Goal: Task Accomplishment & Management: Use online tool/utility

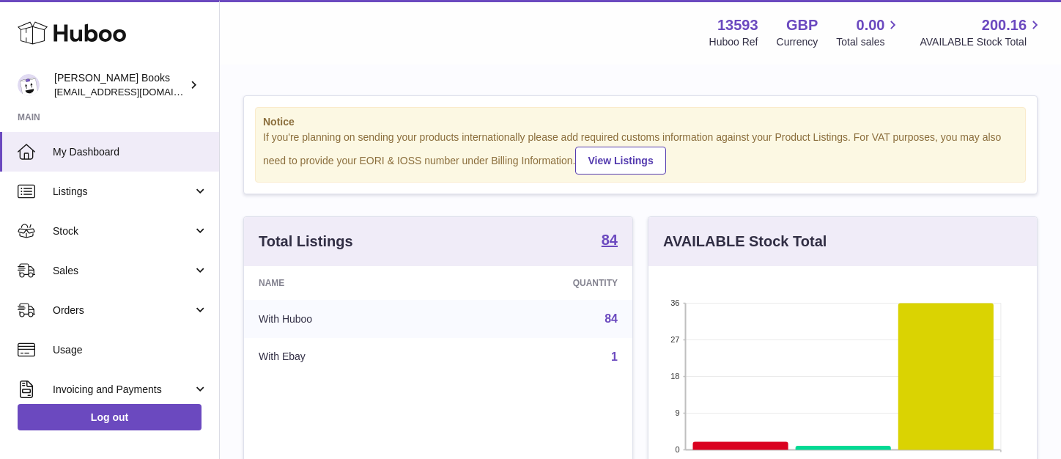
scroll to position [229, 388]
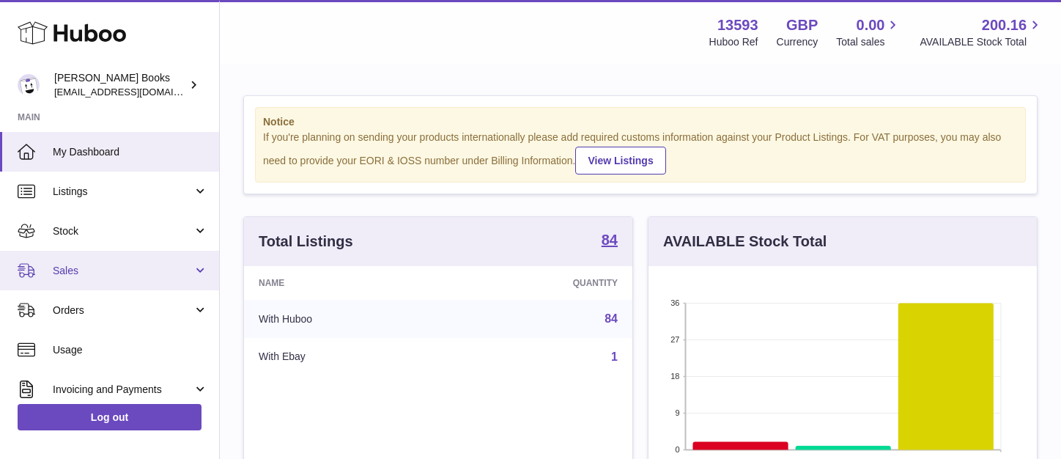
click at [133, 273] on span "Sales" at bounding box center [123, 271] width 140 height 14
click at [129, 272] on span "Sales" at bounding box center [123, 271] width 140 height 14
click at [126, 272] on span "Sales" at bounding box center [123, 271] width 140 height 14
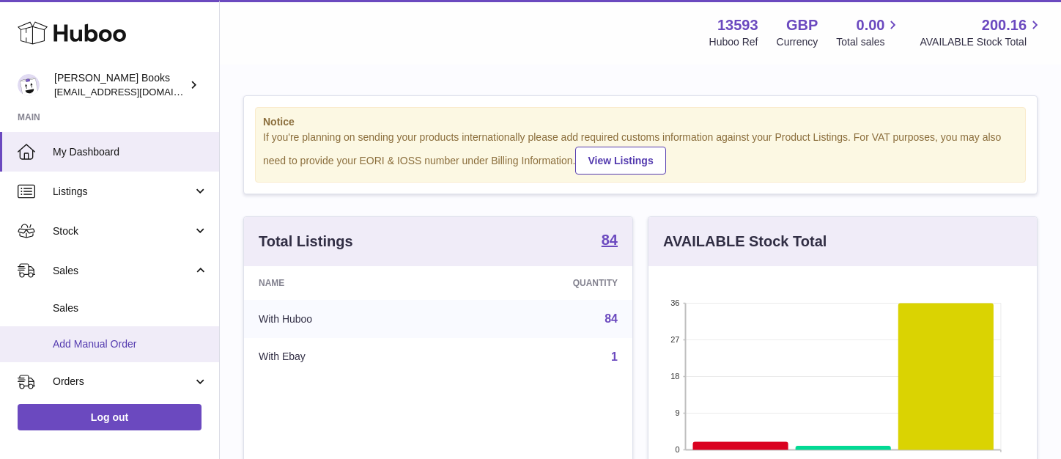
click at [134, 348] on span "Add Manual Order" at bounding box center [130, 344] width 155 height 14
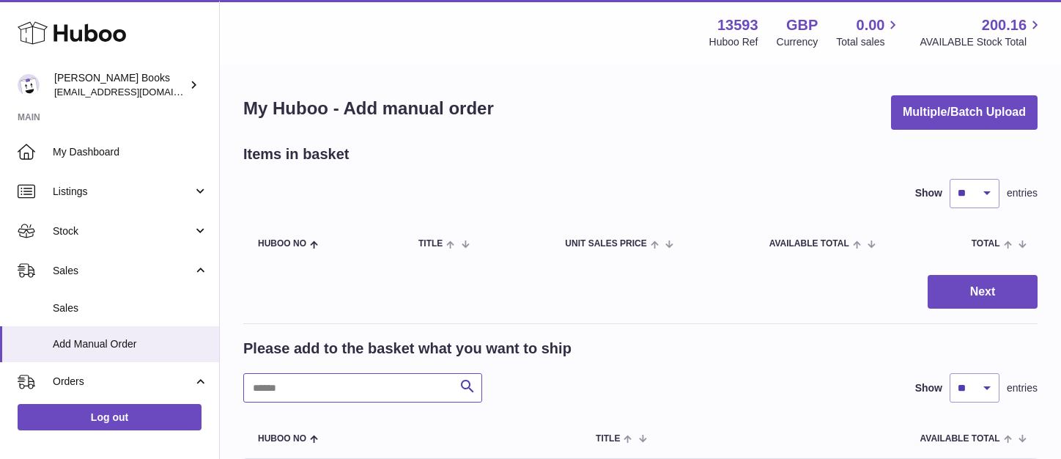
click at [305, 380] on input "text" at bounding box center [362, 387] width 239 height 29
type input "********"
